Goal: Navigation & Orientation: Understand site structure

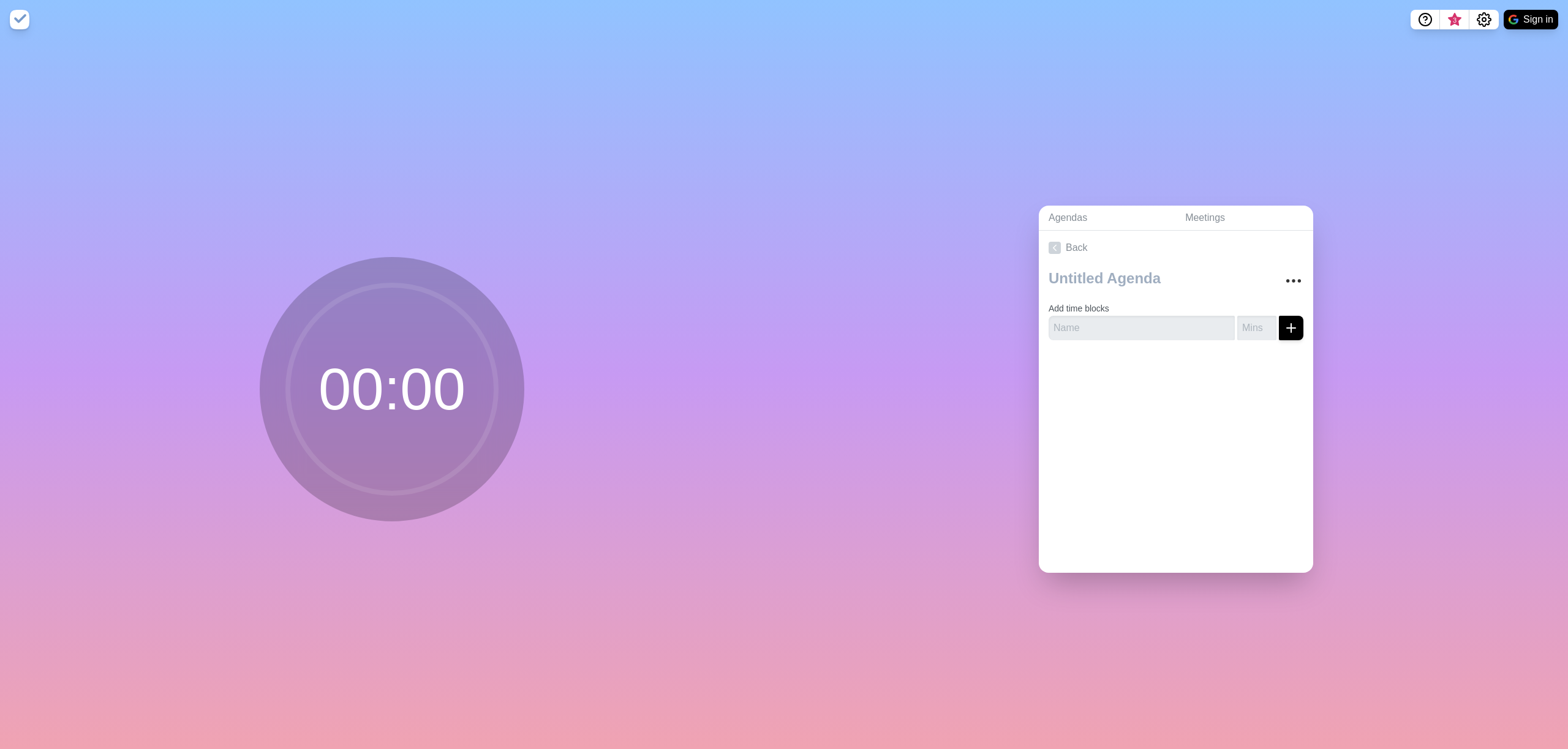
drag, startPoint x: 496, startPoint y: 428, endPoint x: 515, endPoint y: 342, distance: 88.1
click at [514, 344] on div "00 : 00" at bounding box center [392, 389] width 265 height 265
click at [841, 428] on div "Agendas Meetings Back Add time blocks" at bounding box center [1176, 394] width 784 height 710
click at [876, 235] on div "Agendas Meetings Back Add time blocks" at bounding box center [1176, 394] width 784 height 710
click at [19, 12] on img at bounding box center [20, 20] width 20 height 20
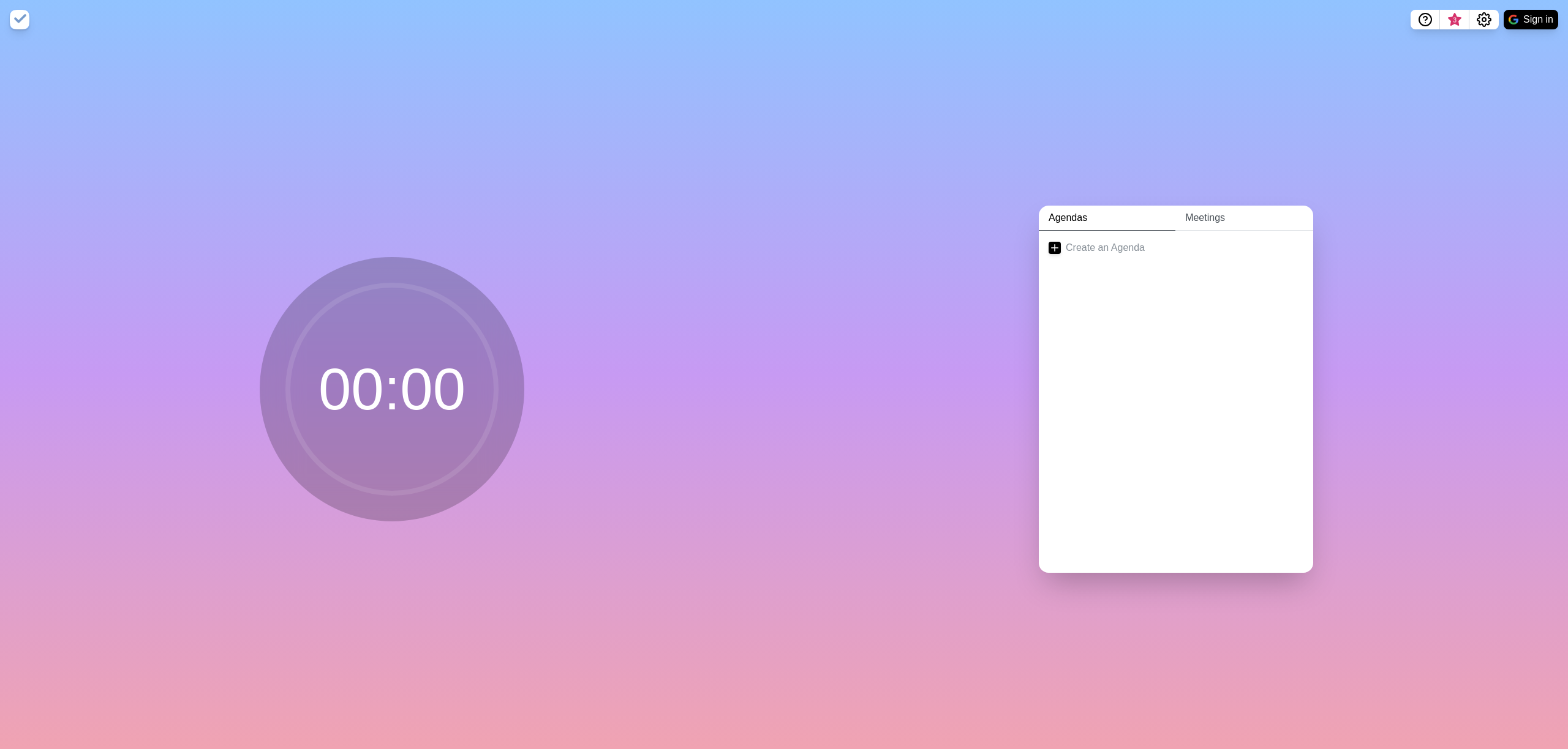
click at [1211, 213] on link "Meetings" at bounding box center [1244, 218] width 138 height 25
click at [1121, 213] on link "Agendas" at bounding box center [1107, 218] width 136 height 25
click at [1124, 245] on link "Create an Agenda" at bounding box center [1176, 248] width 275 height 35
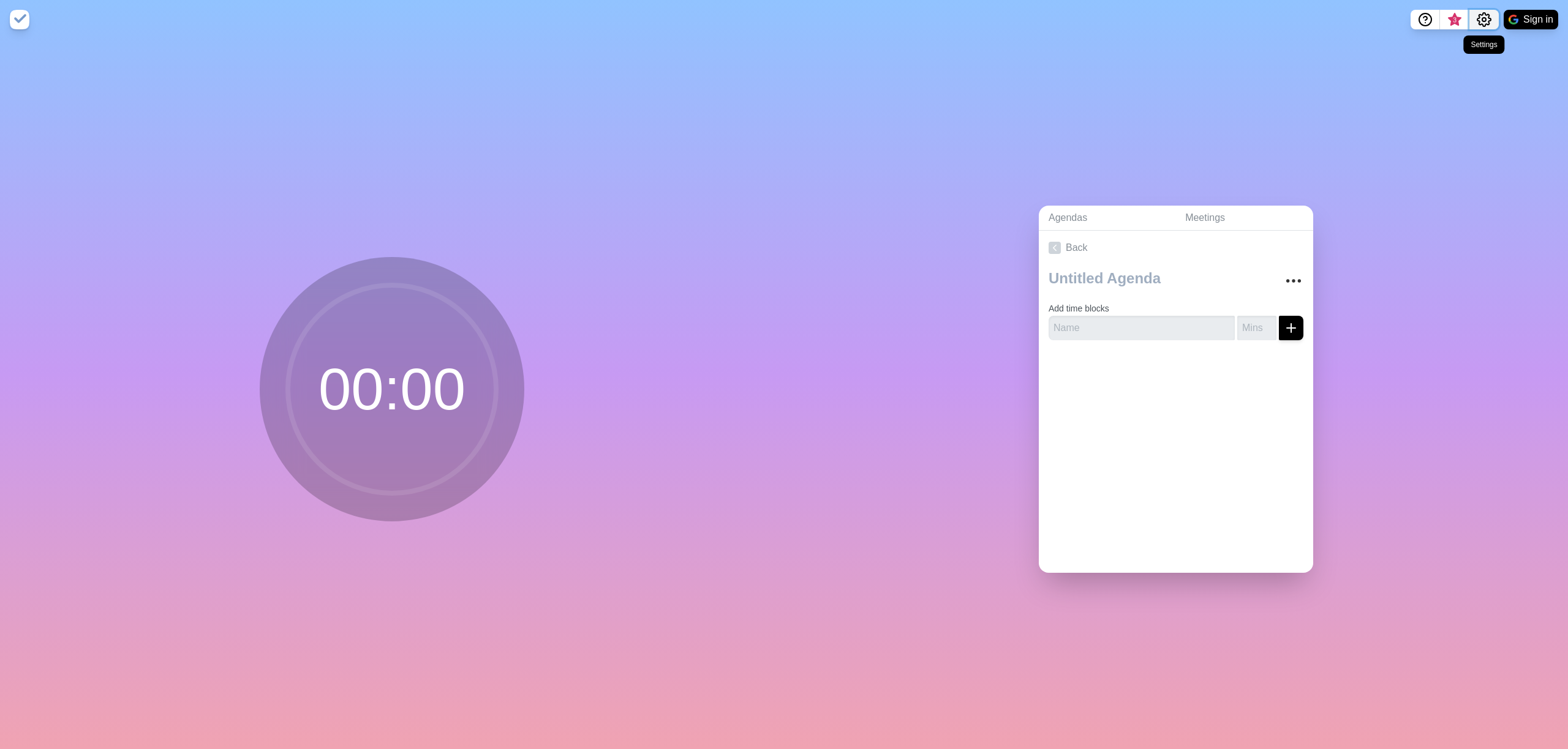
click at [1478, 23] on icon "Settings" at bounding box center [1483, 19] width 14 height 14
click at [1447, 51] on p "Preferences" at bounding box center [1444, 46] width 53 height 15
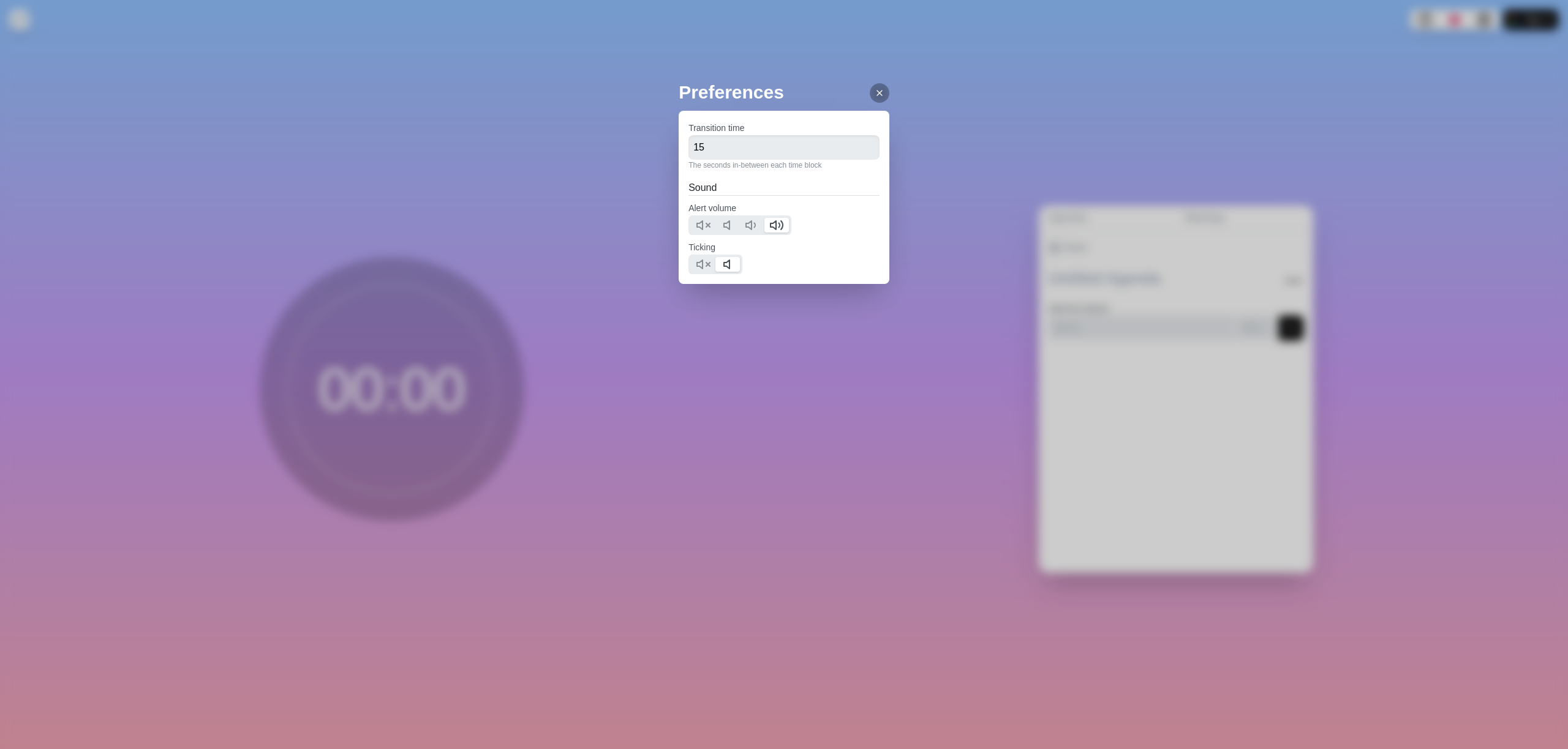
click at [875, 89] on icon at bounding box center [879, 93] width 10 height 10
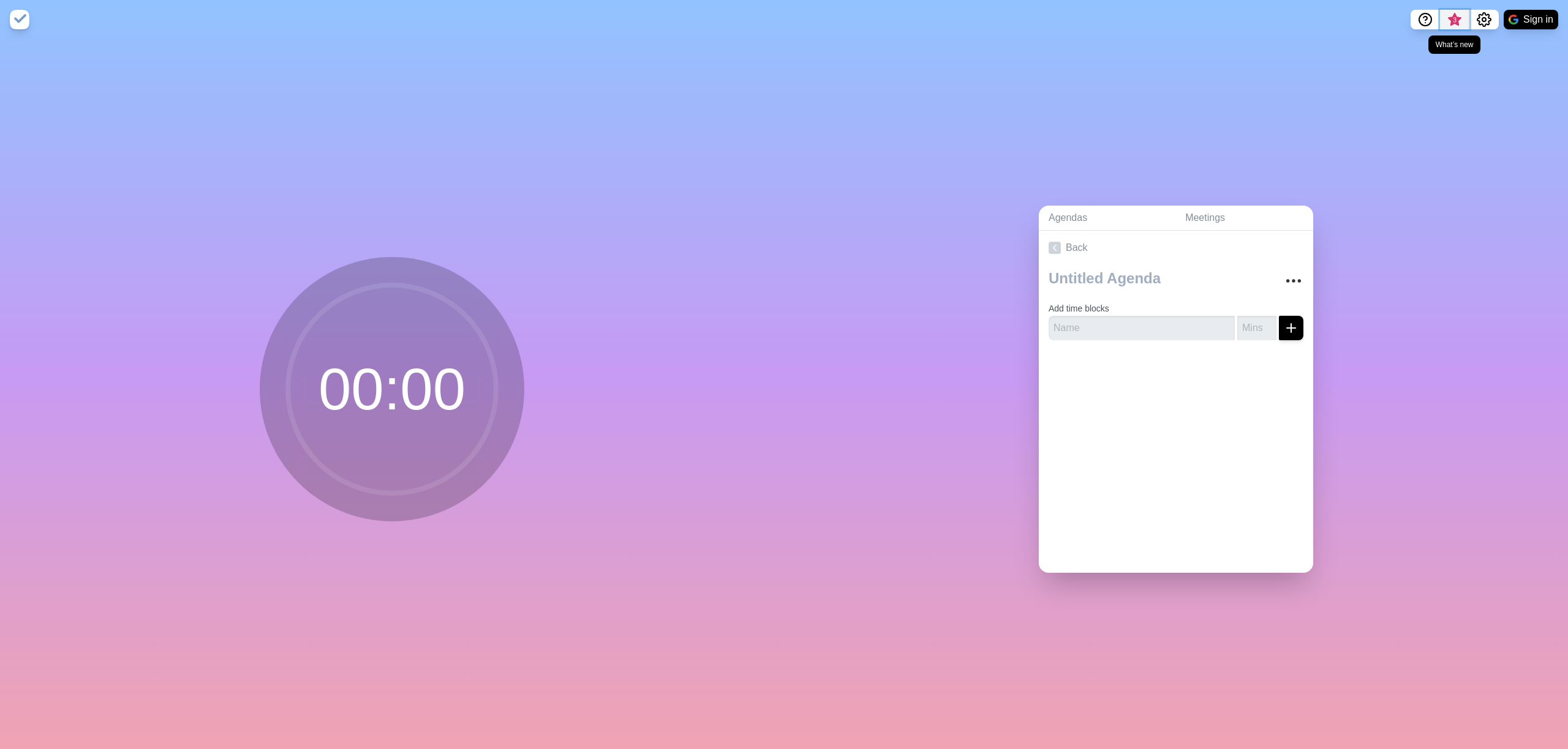
click at [1456, 13] on span "3" at bounding box center [1454, 23] width 20 height 25
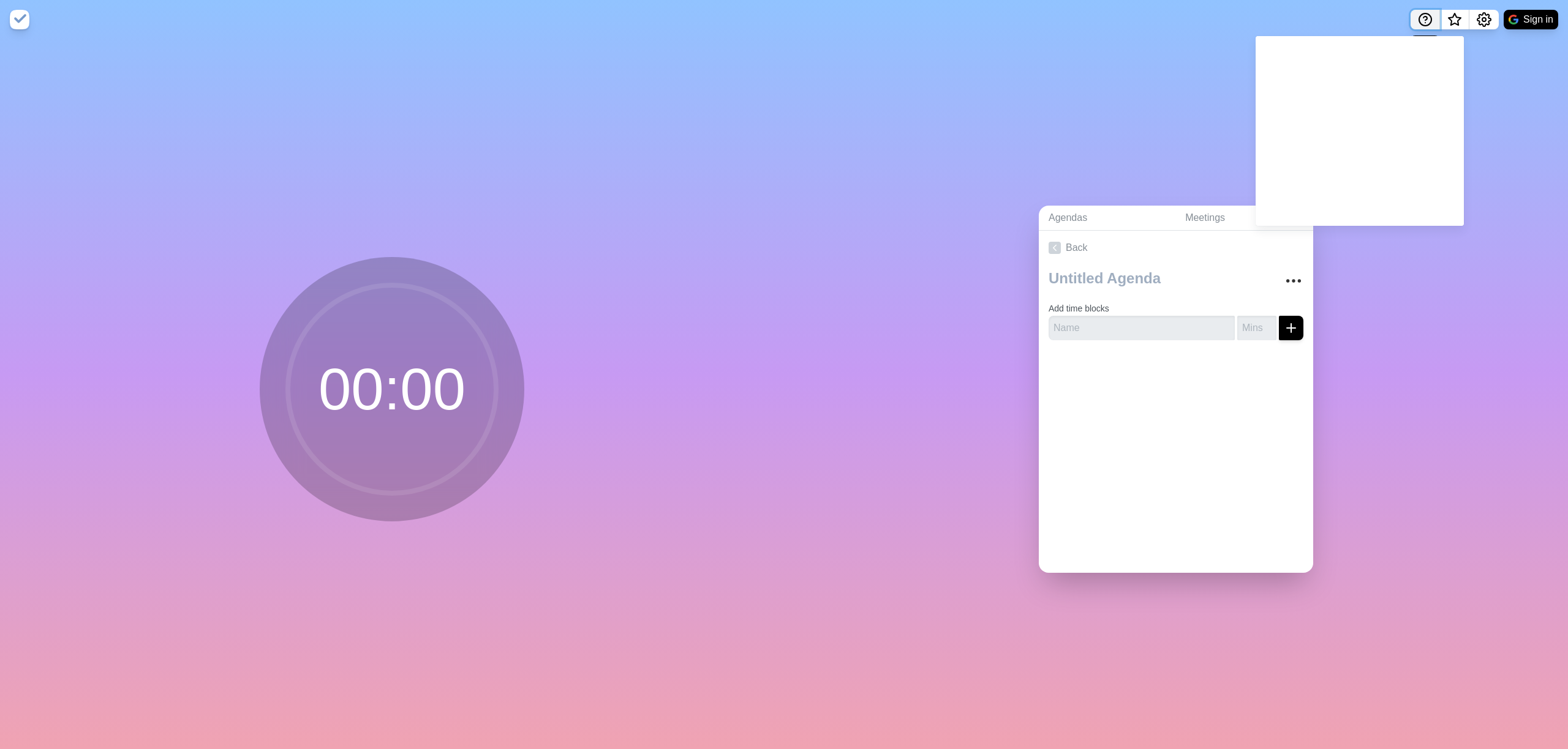
click at [1426, 16] on icon "Help" at bounding box center [1425, 18] width 4 height 4
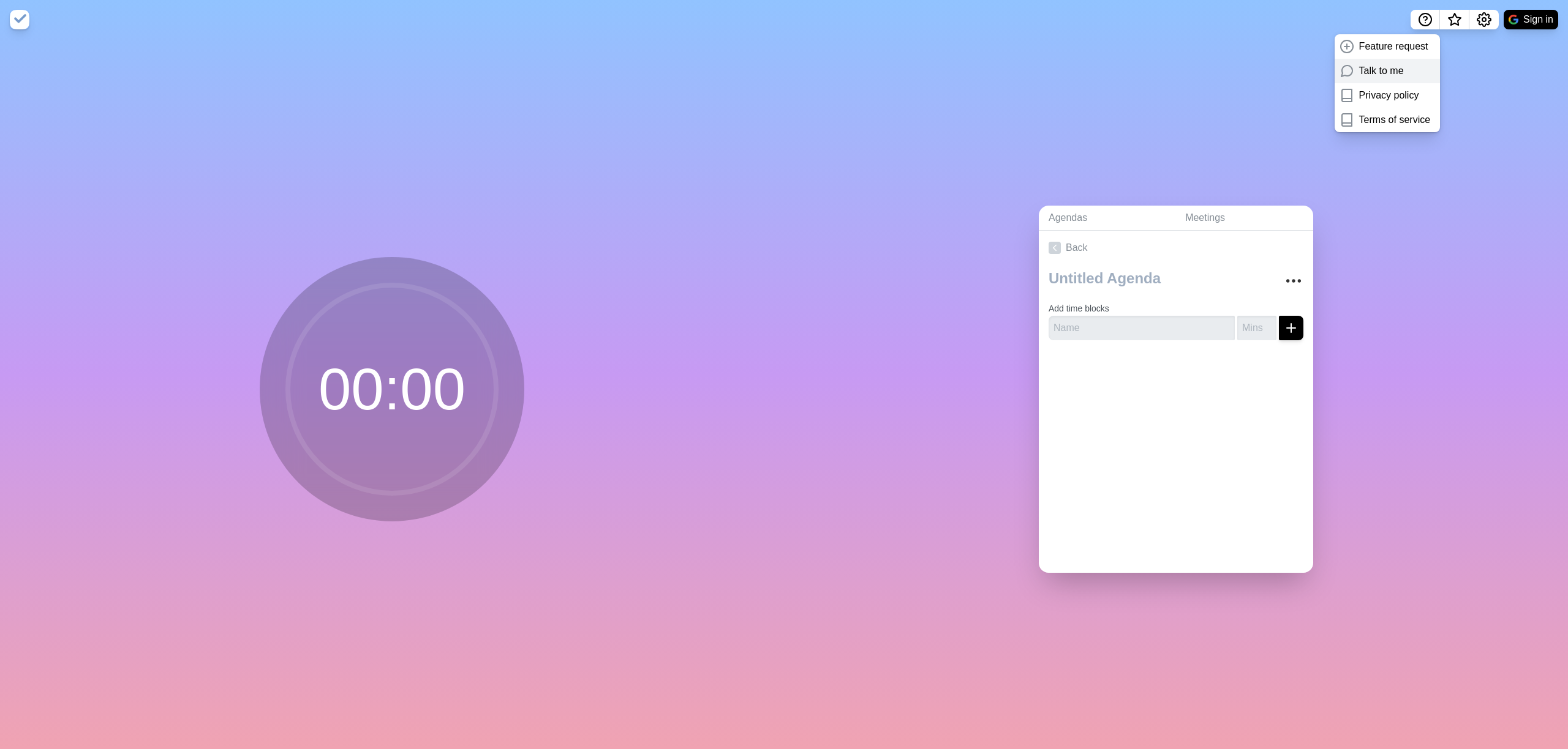
click at [1402, 74] on div "Talk to me" at bounding box center [1387, 71] width 106 height 25
click at [1423, 13] on icon "Help" at bounding box center [1425, 19] width 15 height 15
click at [1366, 65] on p "Talk to me" at bounding box center [1381, 71] width 45 height 15
click at [25, 18] on img at bounding box center [20, 20] width 20 height 20
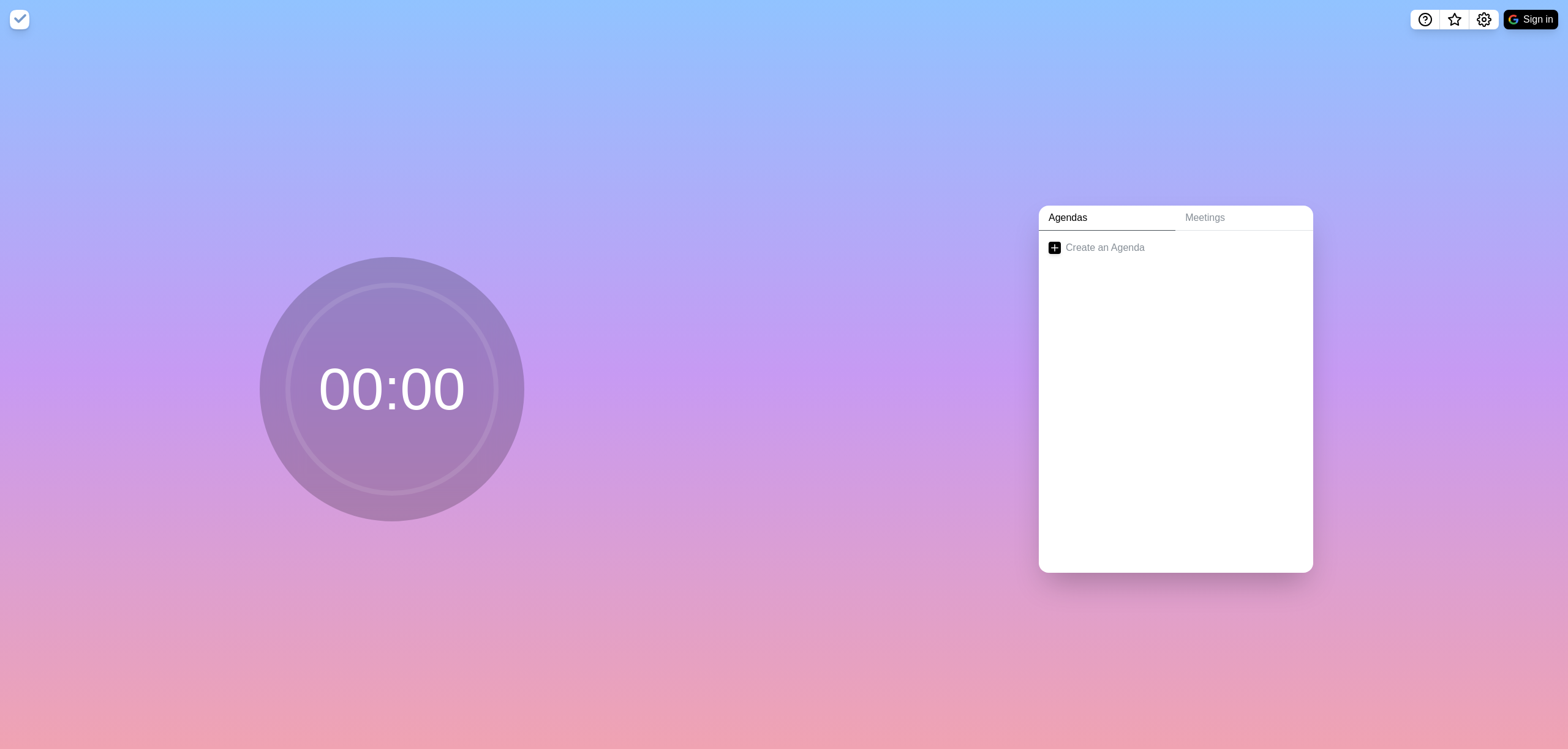
click at [25, 18] on img at bounding box center [20, 20] width 20 height 20
click at [1229, 209] on link "Meetings" at bounding box center [1244, 218] width 138 height 25
click at [1124, 216] on link "Agendas" at bounding box center [1107, 218] width 136 height 25
click at [1207, 207] on link "Meetings" at bounding box center [1244, 218] width 138 height 25
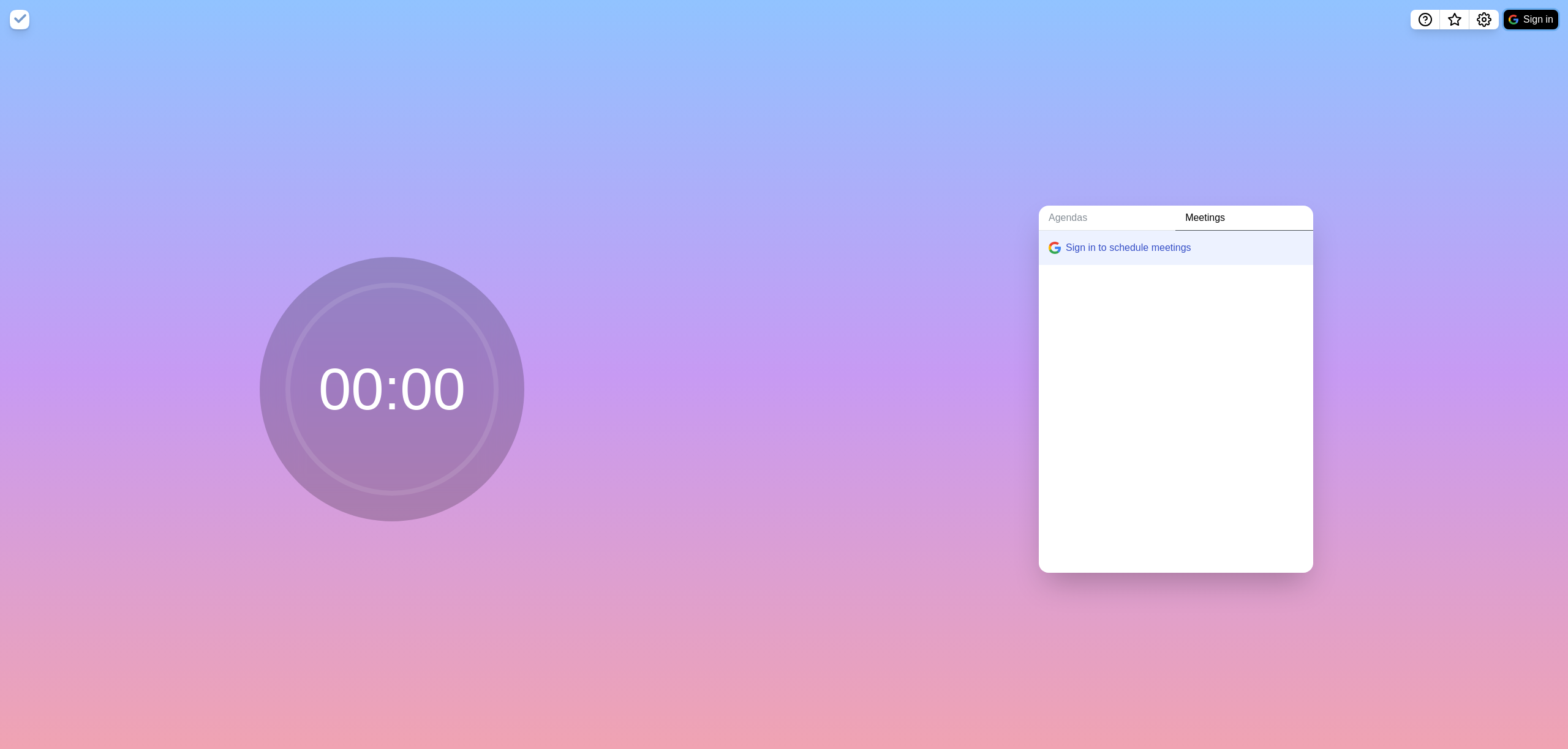
click at [1515, 18] on img at bounding box center [1513, 19] width 10 height 10
